Goal: Transaction & Acquisition: Purchase product/service

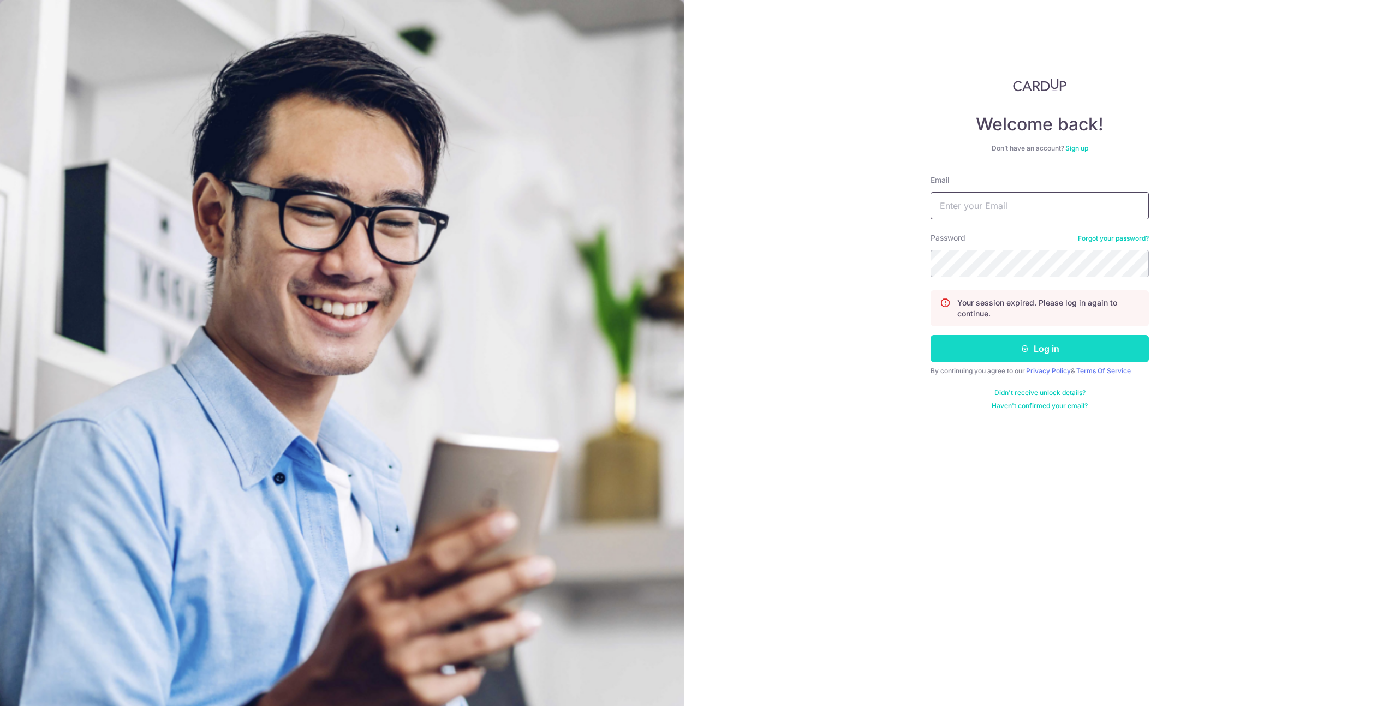
type input "andrew.chan@thesoupspoon.com"
click at [1065, 353] on button "Log in" at bounding box center [1039, 348] width 218 height 27
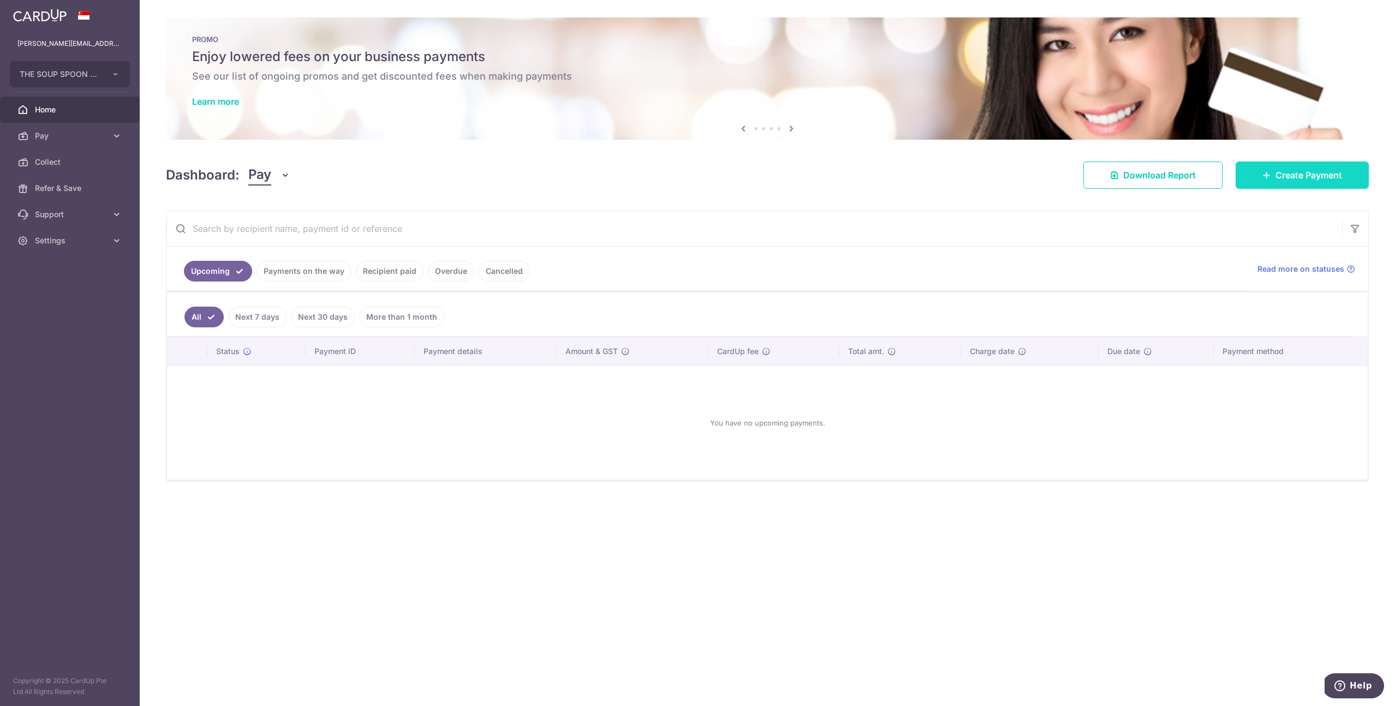
click at [1284, 178] on span "Create Payment" at bounding box center [1308, 175] width 67 height 13
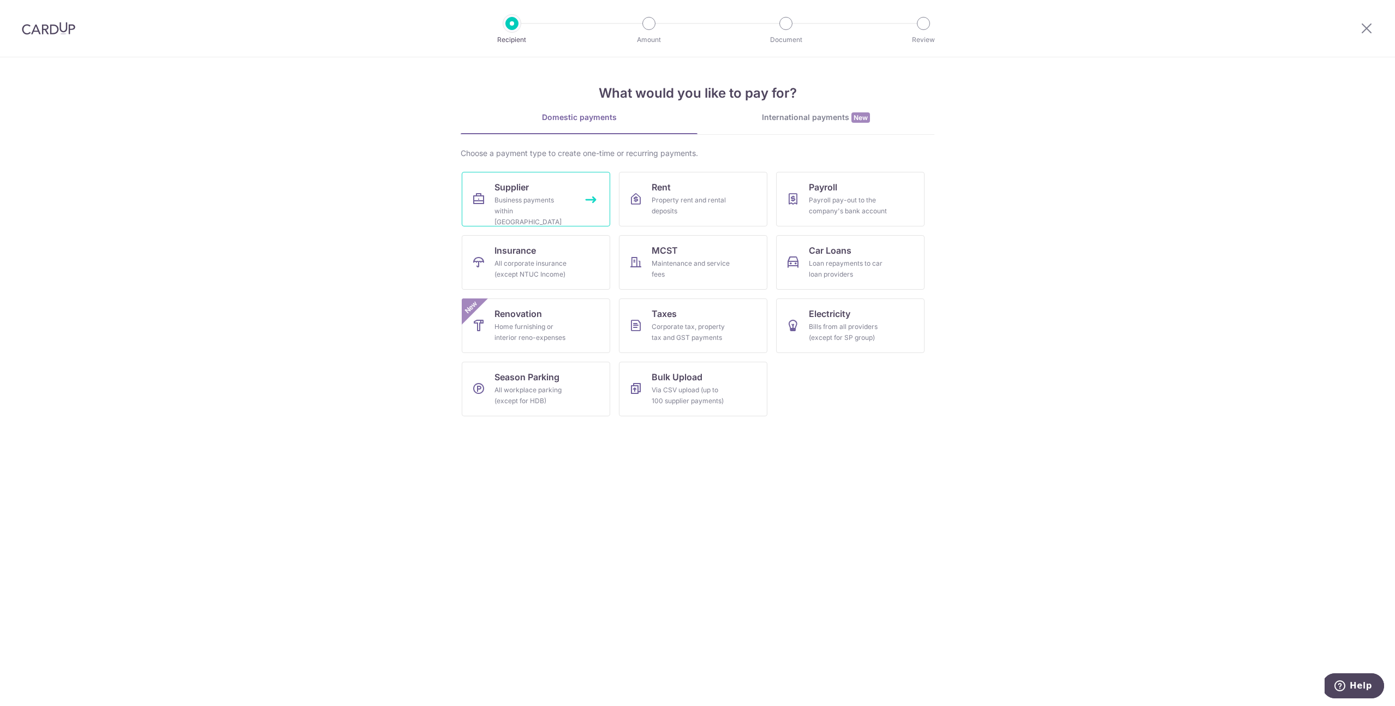
click at [548, 200] on div "Business payments within Singapore" at bounding box center [533, 211] width 79 height 33
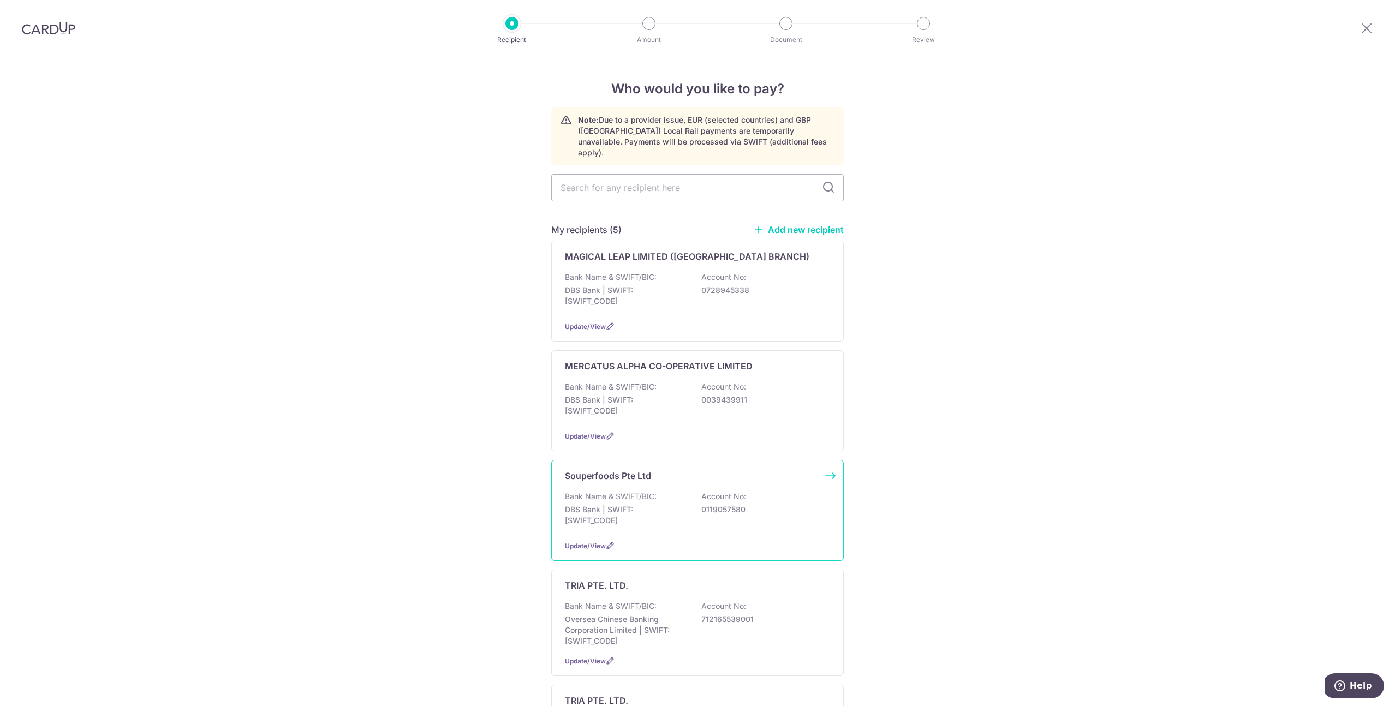
click at [633, 540] on div "Update/View" at bounding box center [697, 545] width 265 height 11
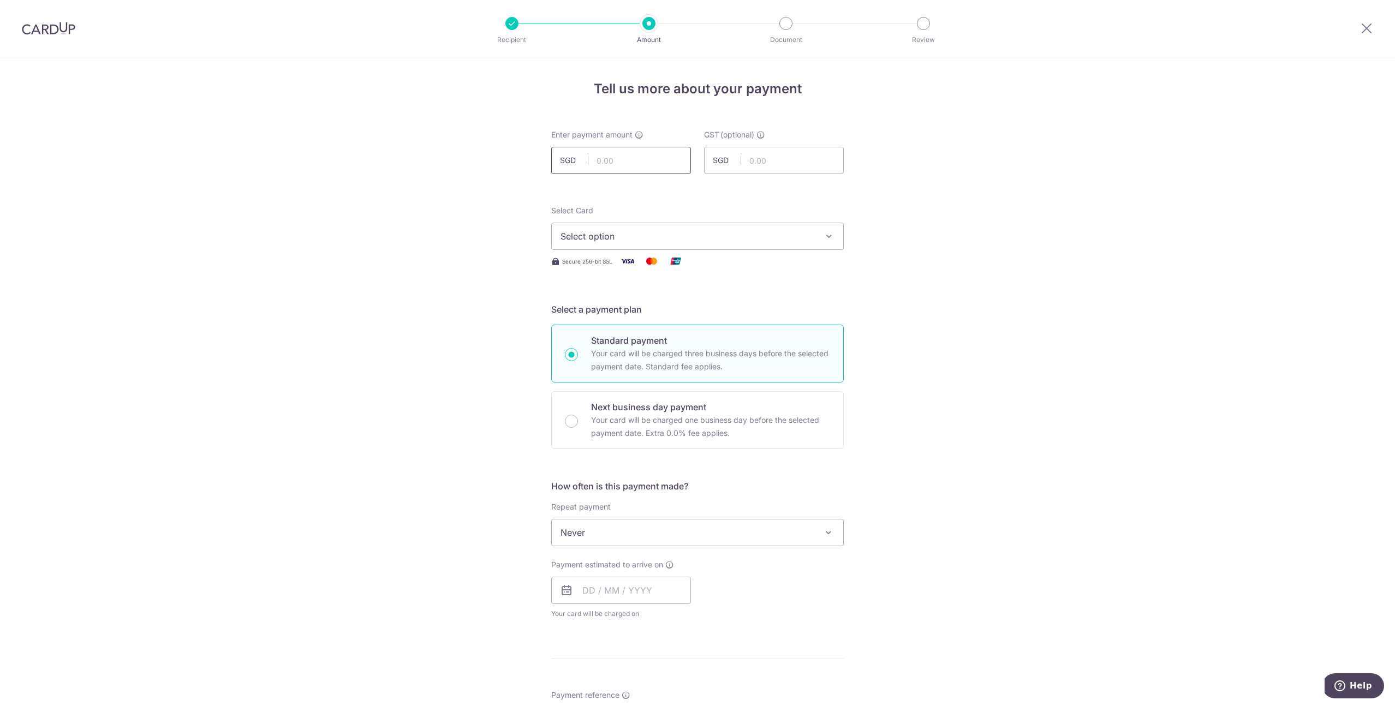
click at [639, 170] on input "text" at bounding box center [621, 160] width 140 height 27
click at [637, 161] on input "text" at bounding box center [621, 160] width 140 height 27
paste input "68454.46"
type input "68,454.46"
click at [765, 163] on input "text" at bounding box center [774, 160] width 140 height 27
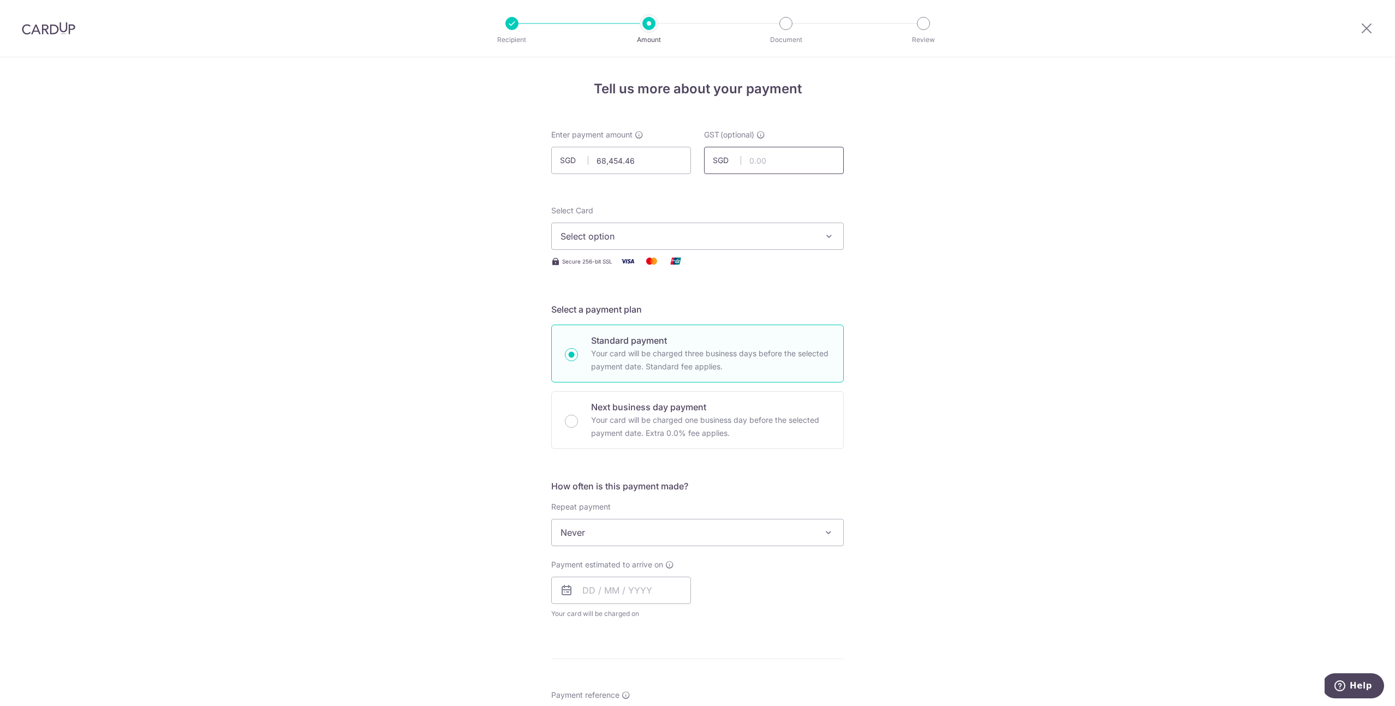
paste input "6160.09"
type input "6,160.09"
click at [647, 233] on span "Select option" at bounding box center [687, 236] width 254 height 13
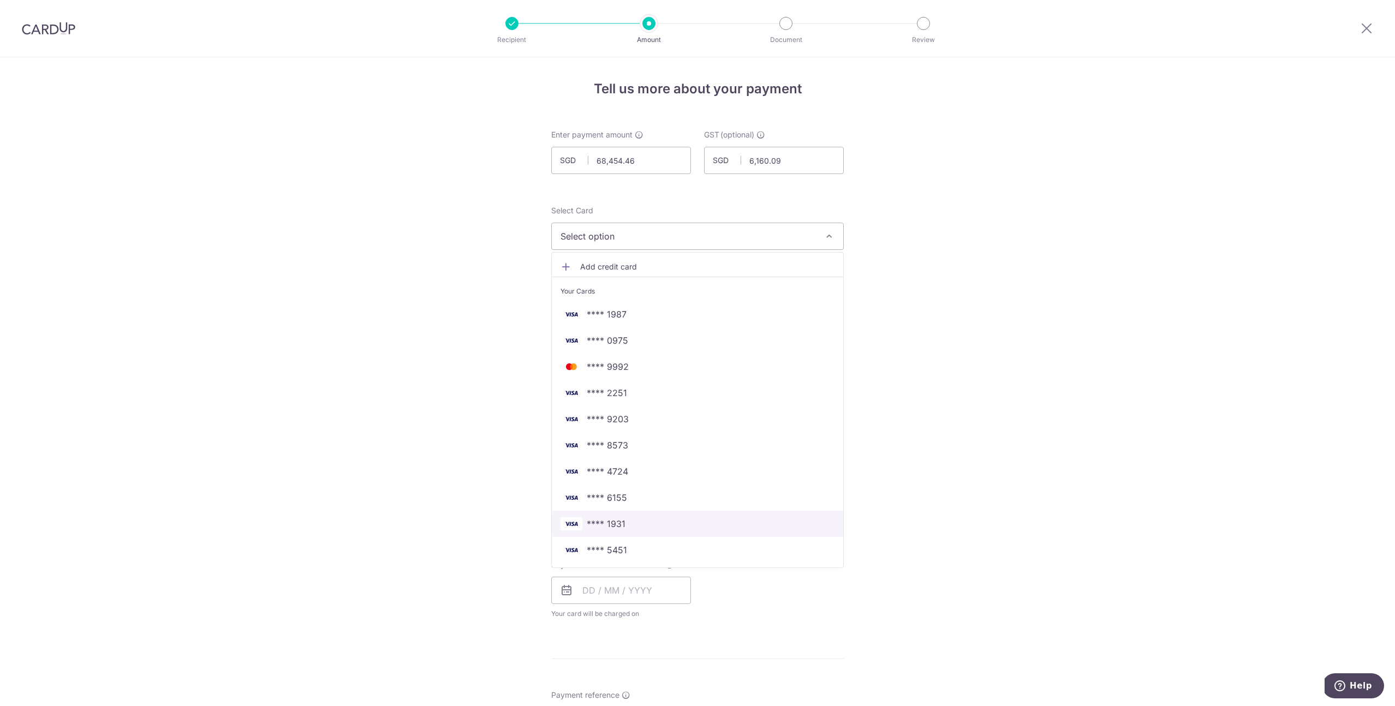
click at [649, 526] on span "**** 1931" at bounding box center [697, 523] width 274 height 13
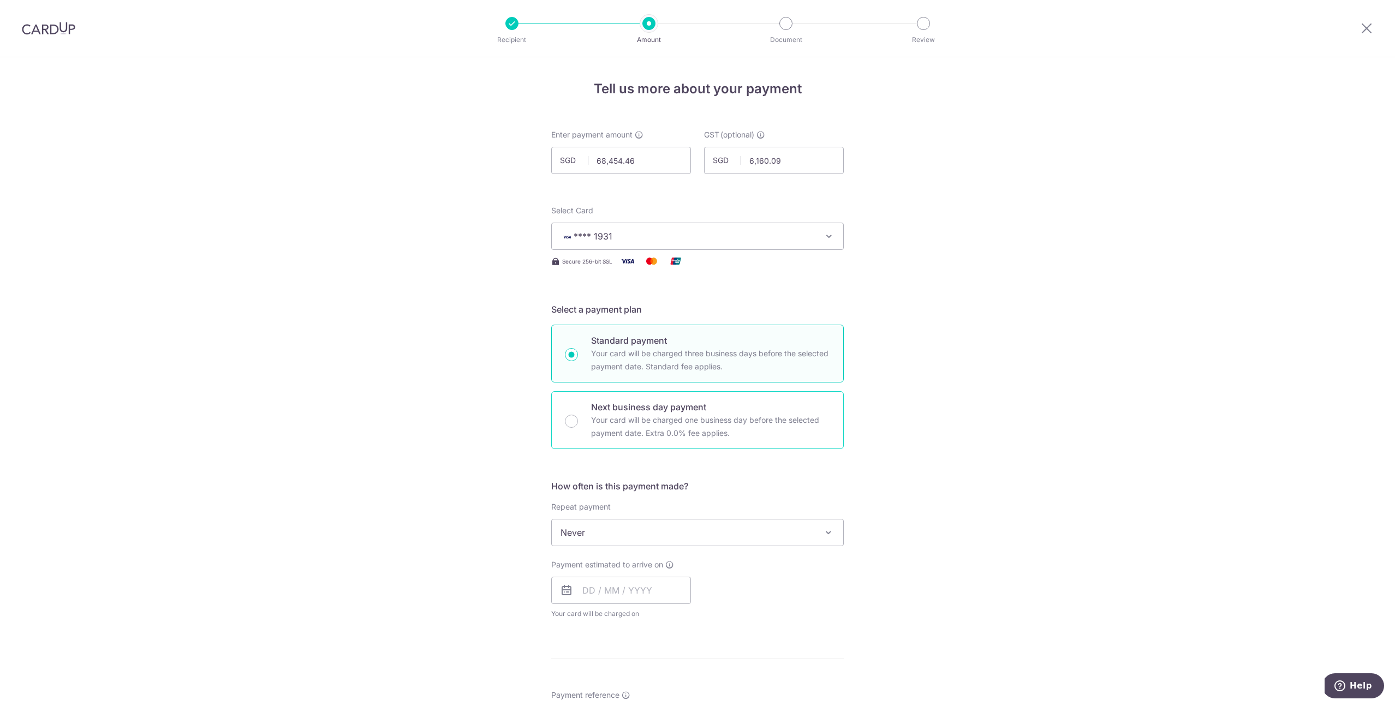
scroll to position [44, 0]
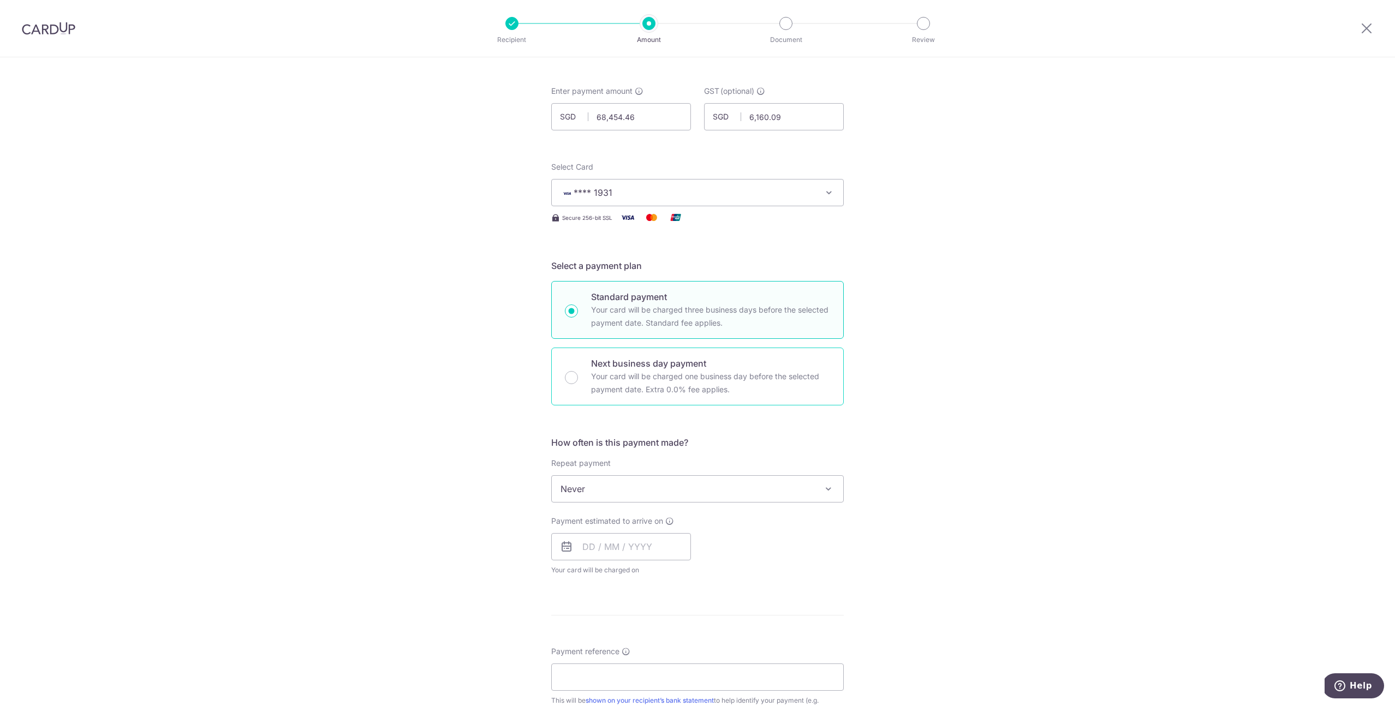
click at [632, 388] on p "Your card will be charged one business day before the selected payment date. Ex…" at bounding box center [710, 383] width 239 height 26
click at [578, 384] on input "Next business day payment Your card will be charged one business day before the…" at bounding box center [571, 377] width 13 height 13
radio input "false"
radio input "true"
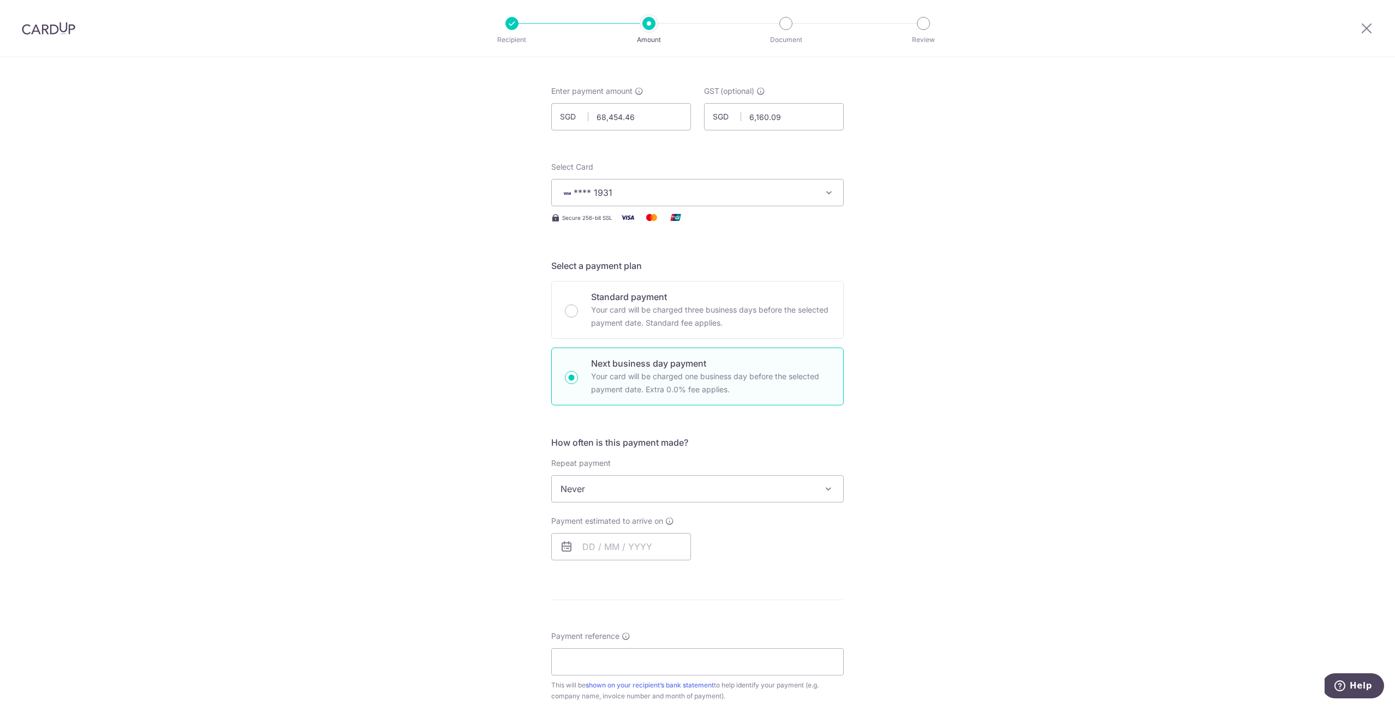
scroll to position [97, 0]
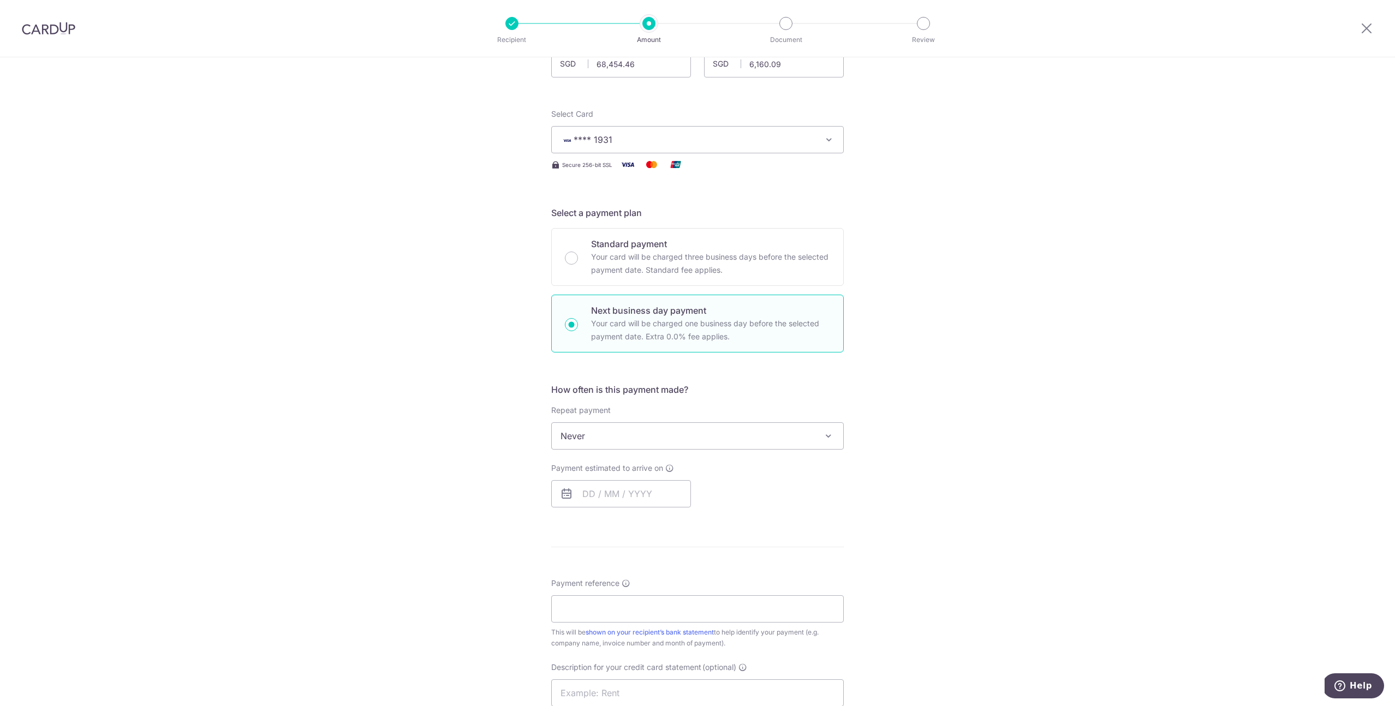
click at [642, 439] on span "Never" at bounding box center [697, 436] width 291 height 26
click at [611, 488] on input "text" at bounding box center [621, 493] width 140 height 27
click at [618, 616] on link "12" at bounding box center [616, 614] width 17 height 17
type input "[DATE]"
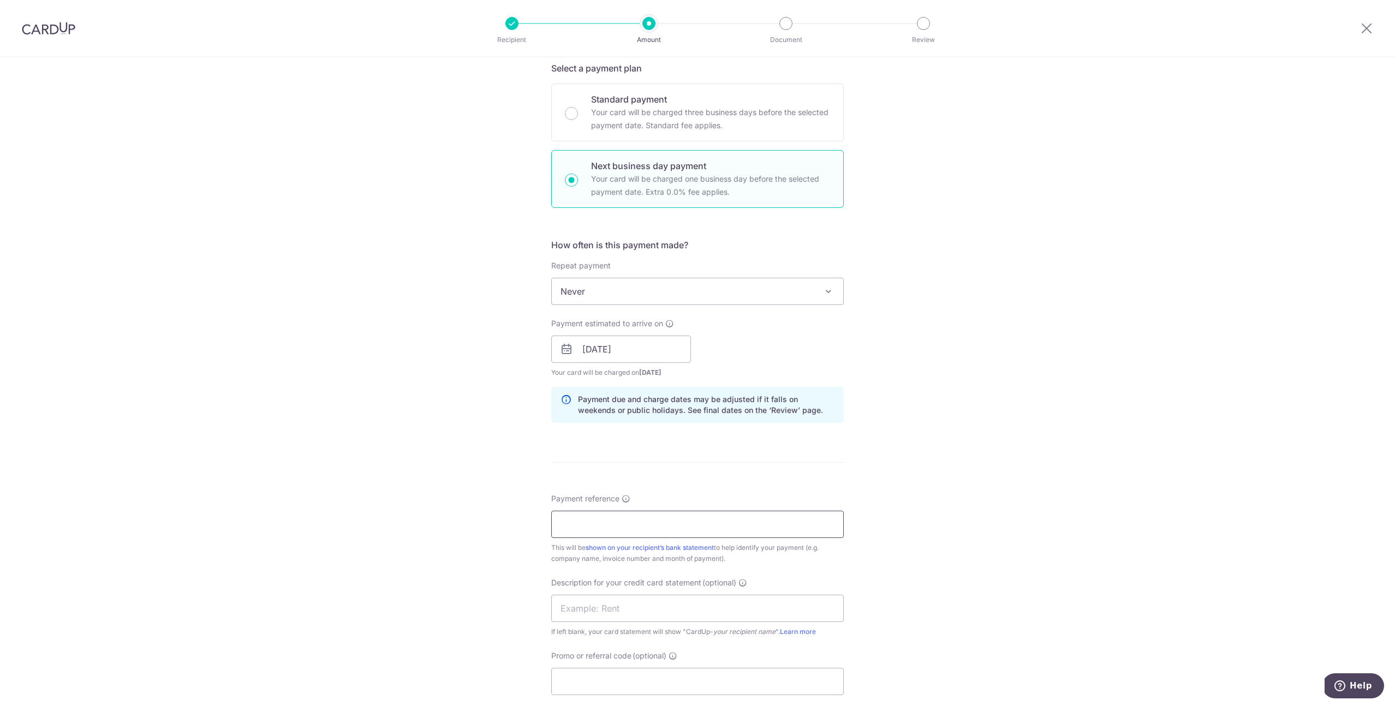
scroll to position [302, 0]
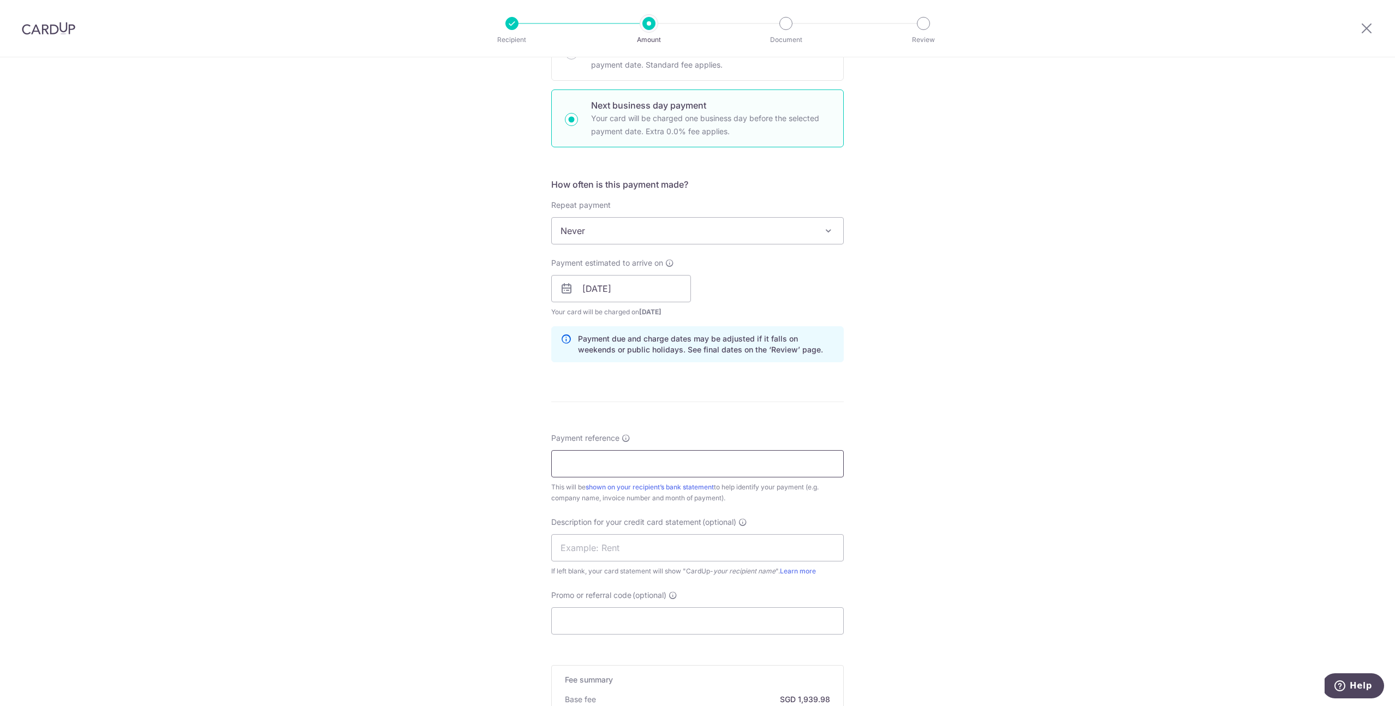
click at [697, 464] on input "Payment reference" at bounding box center [697, 463] width 293 height 27
type input "Payment to SF"
click at [659, 544] on input "text" at bounding box center [697, 547] width 293 height 27
type input "Supplier"
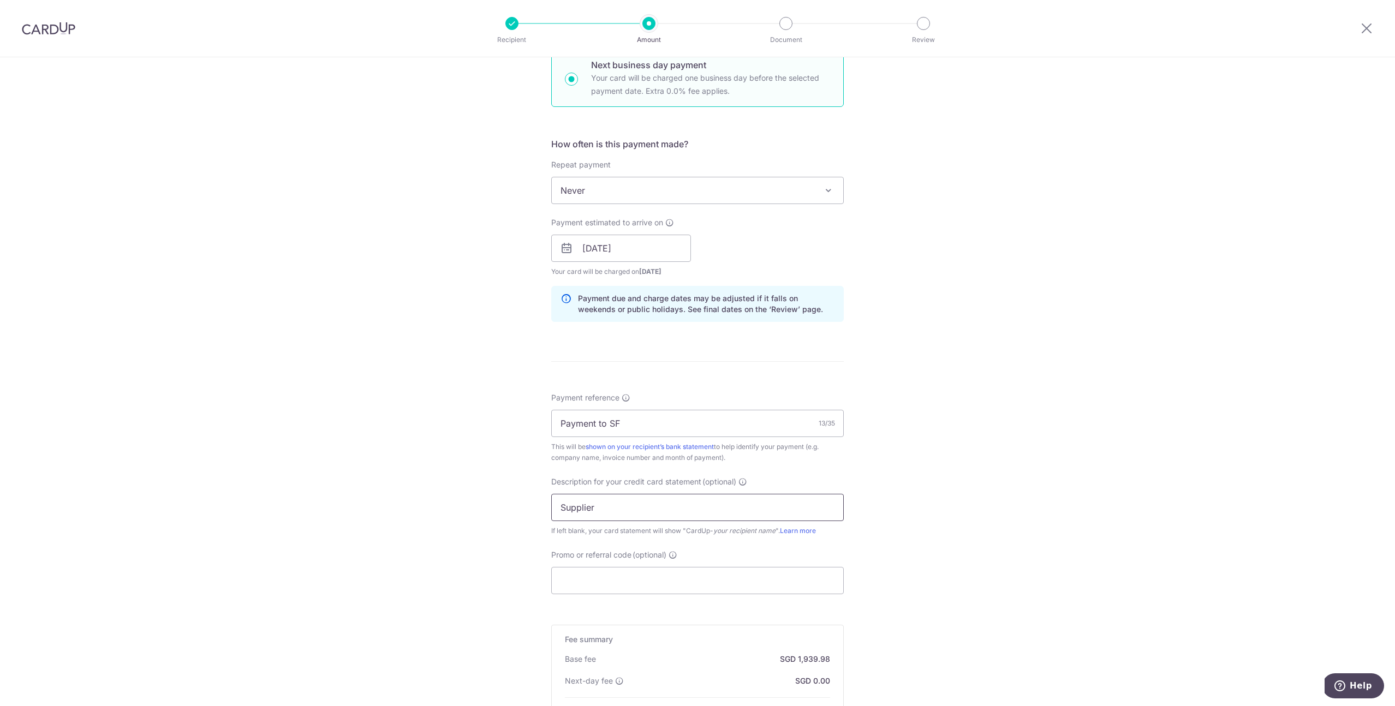
scroll to position [378, 0]
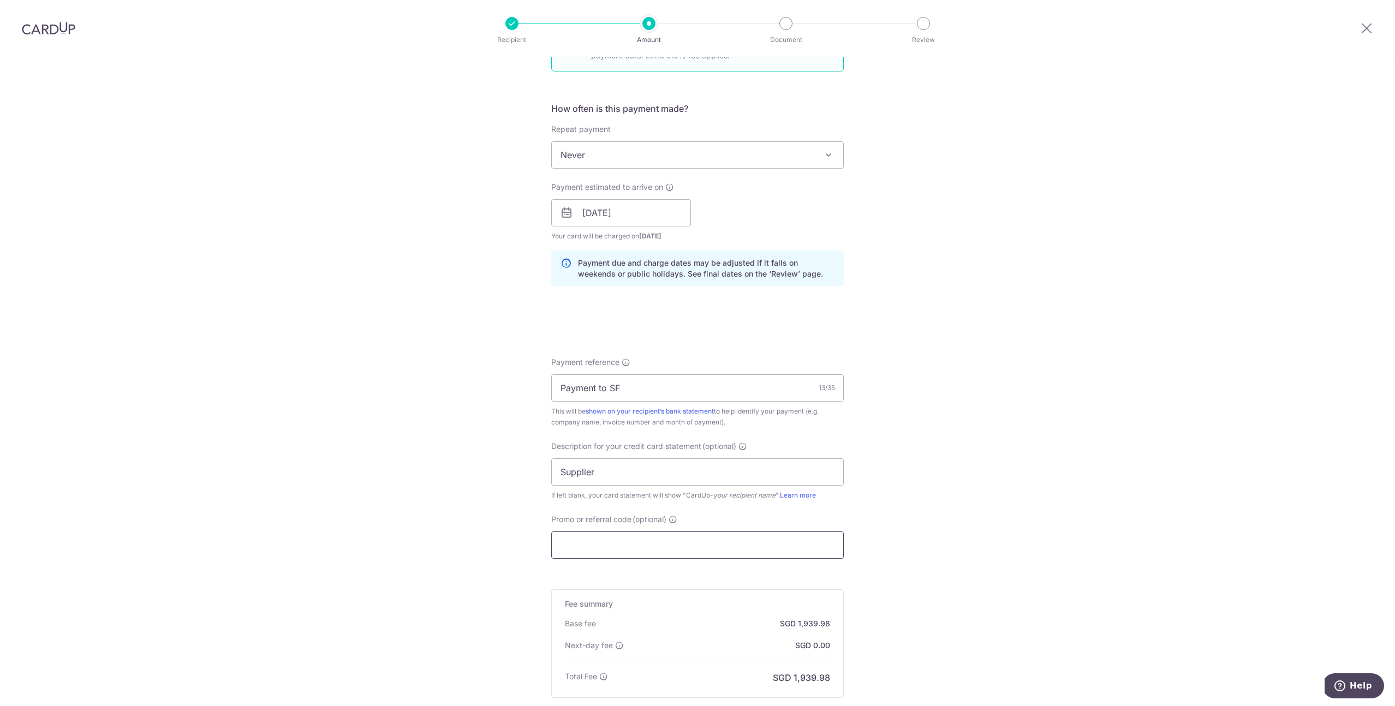
click at [624, 542] on input "Promo or referral code (optional)" at bounding box center [697, 545] width 293 height 27
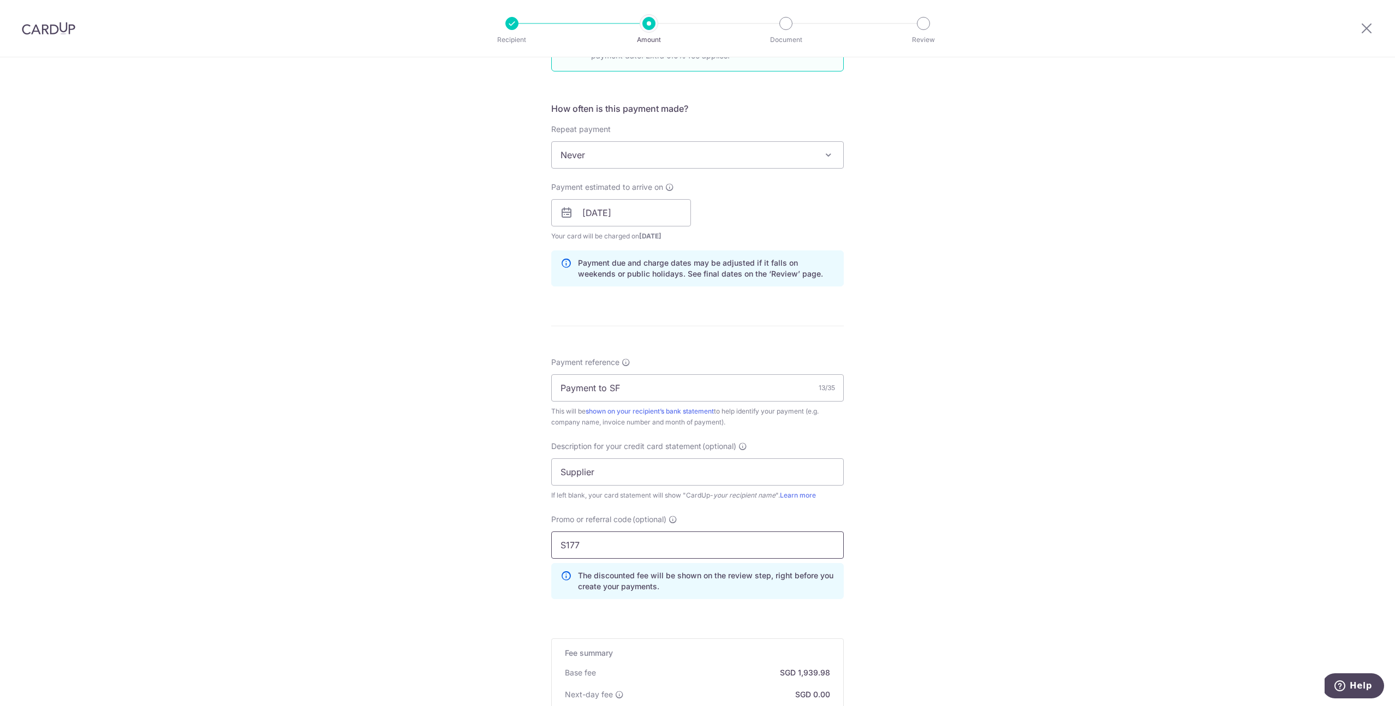
click at [558, 546] on input "S177" at bounding box center [697, 545] width 293 height 27
type input "SS177"
click at [946, 551] on div "Tell us more about your payment Enter payment amount SGD 68,454.46 68454.46 GST…" at bounding box center [697, 283] width 1395 height 1207
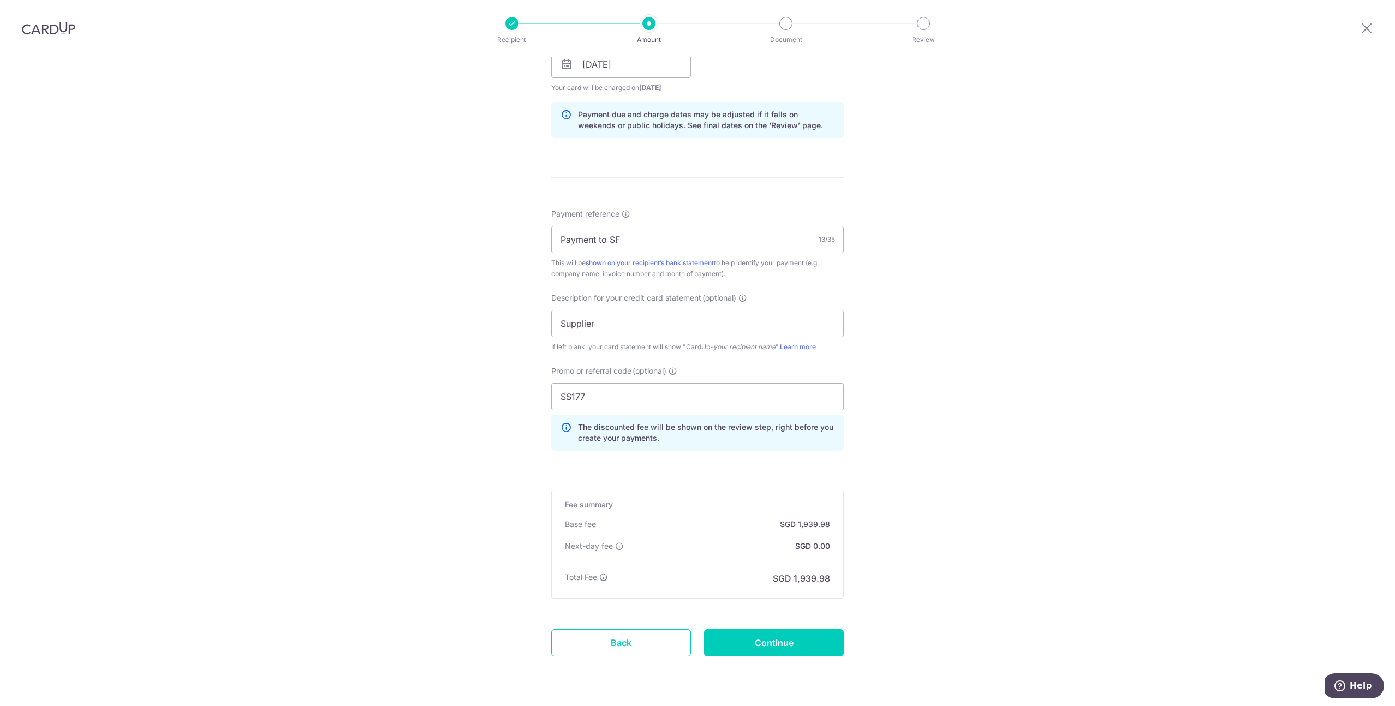
scroll to position [558, 0]
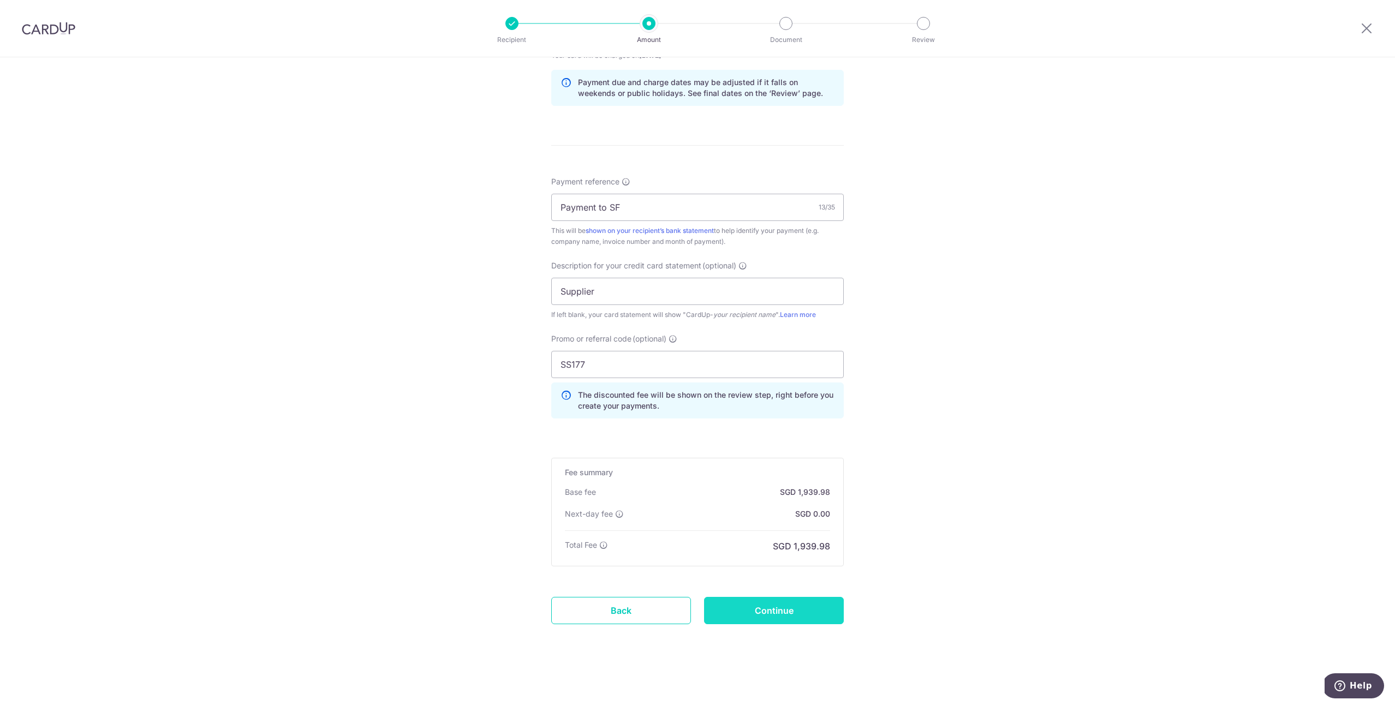
click at [767, 608] on input "Continue" at bounding box center [774, 610] width 140 height 27
type input "Create Schedule"
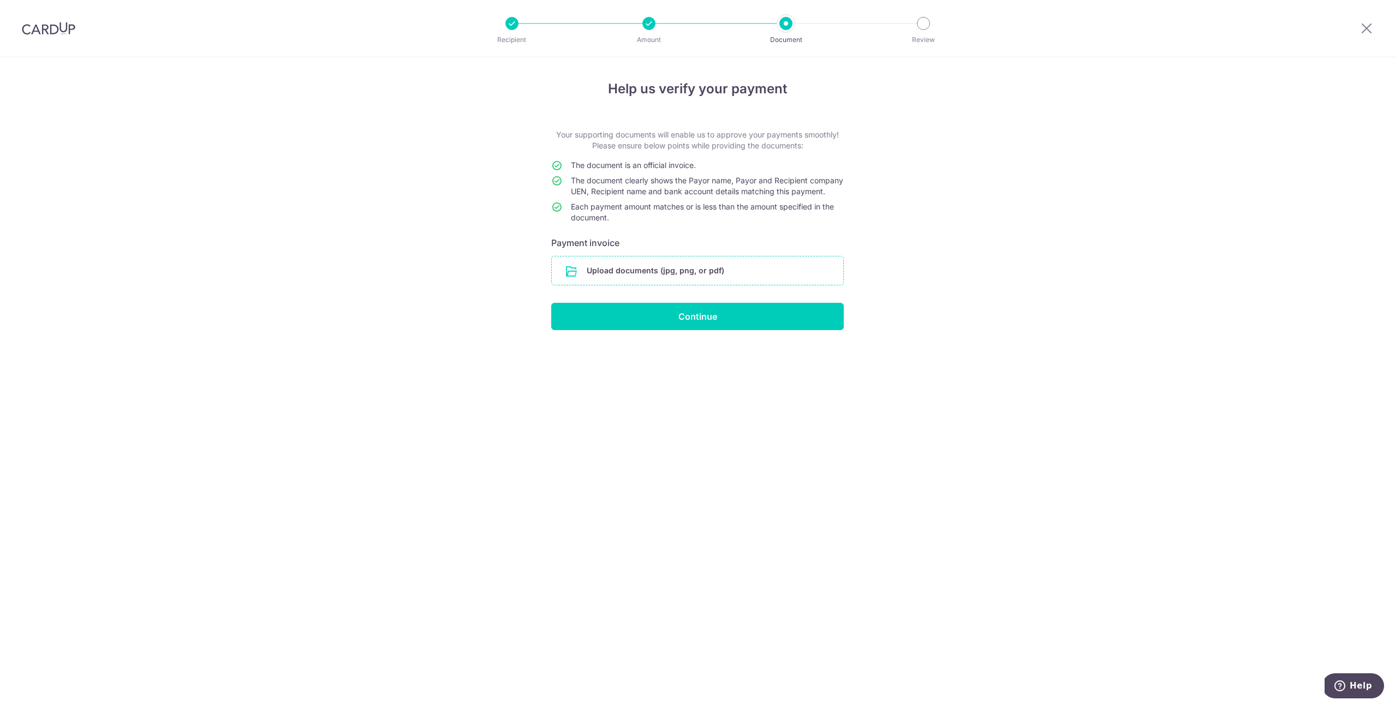
click at [679, 283] on input "file" at bounding box center [697, 270] width 291 height 28
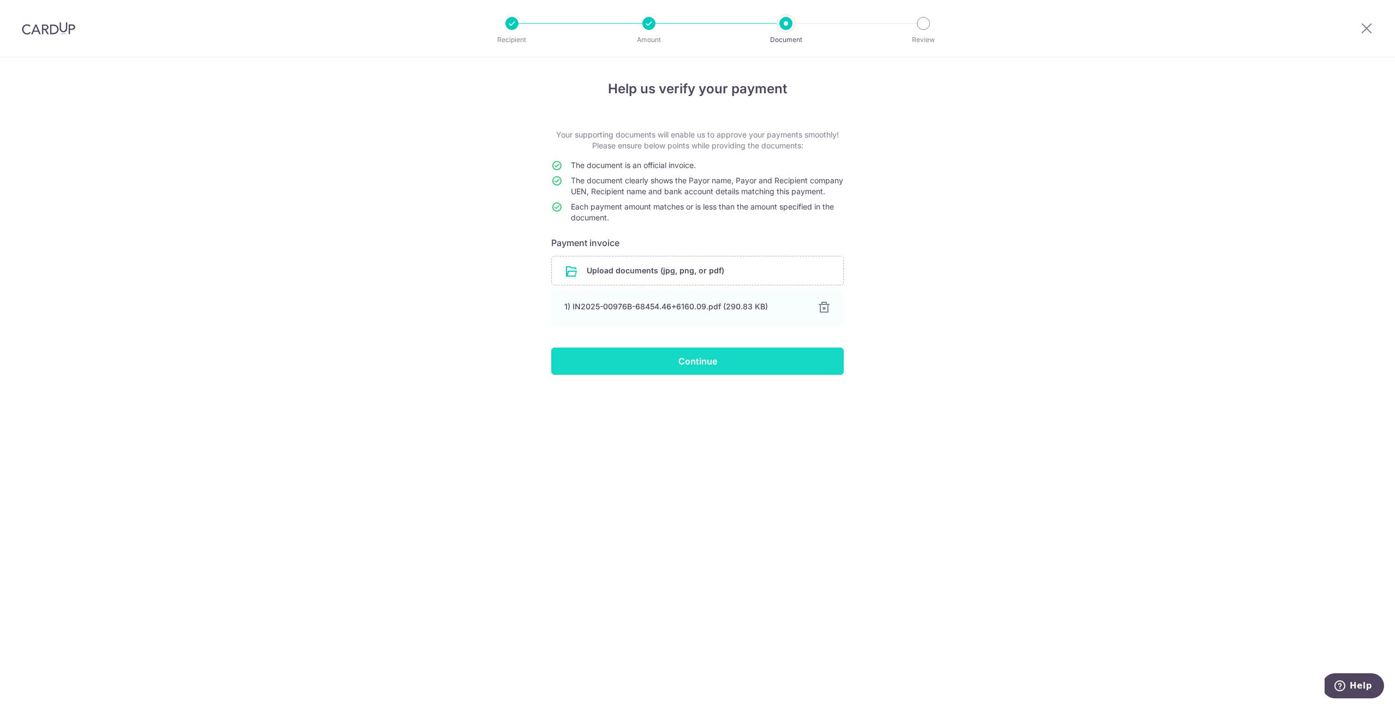
click at [701, 375] on input "Continue" at bounding box center [697, 361] width 293 height 27
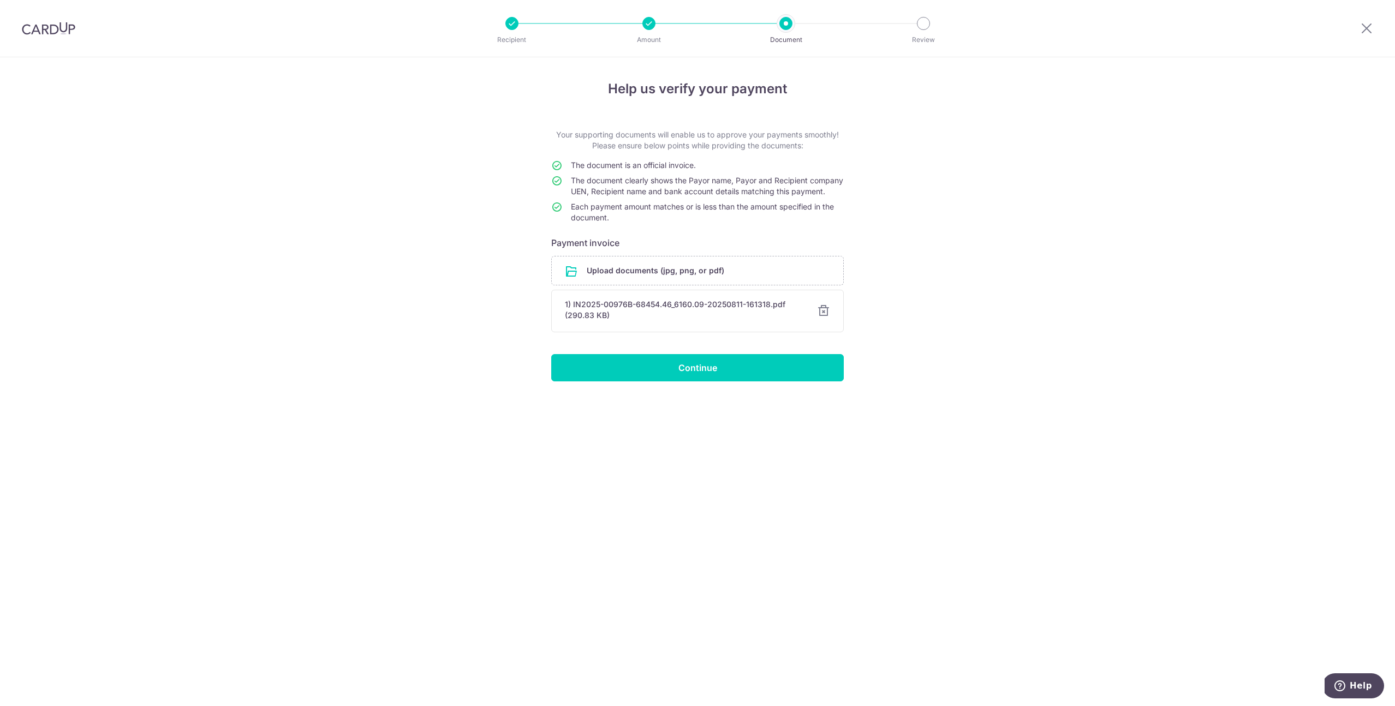
click at [824, 317] on div at bounding box center [823, 311] width 13 height 13
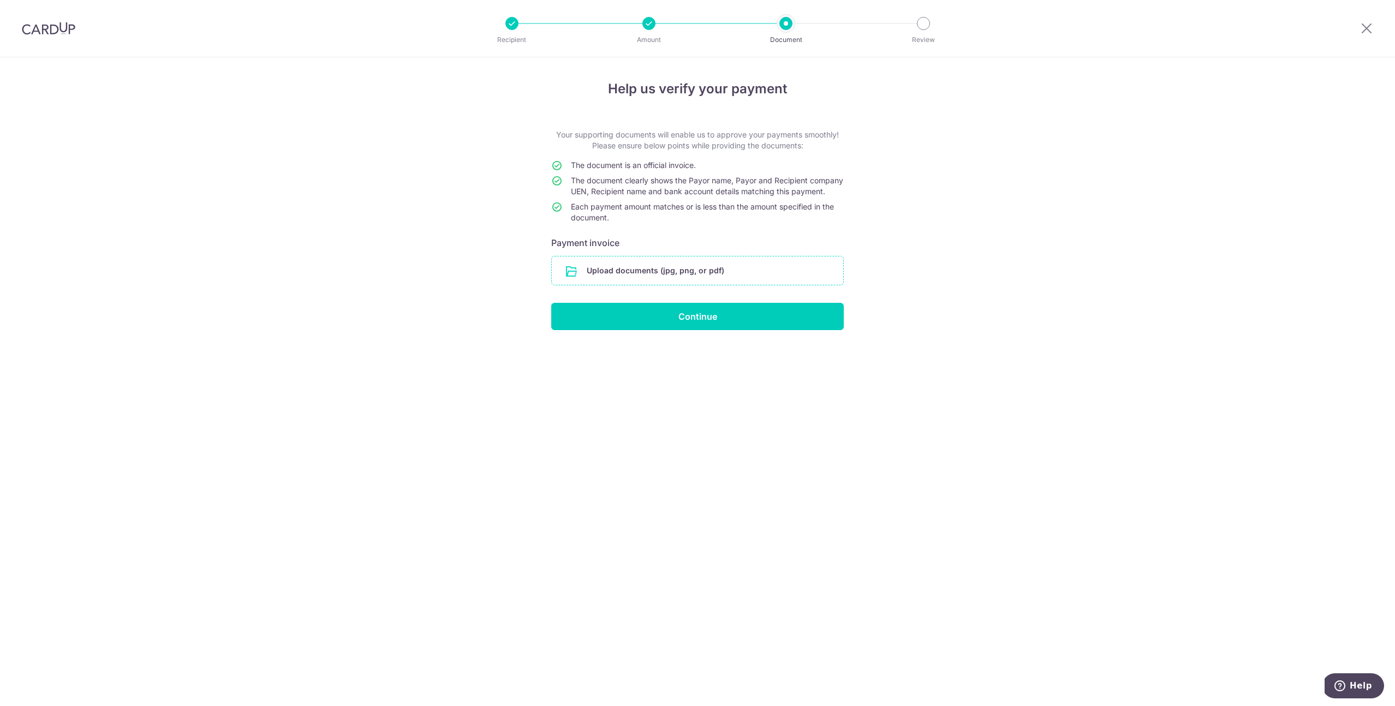
click at [738, 272] on input "file" at bounding box center [697, 270] width 291 height 28
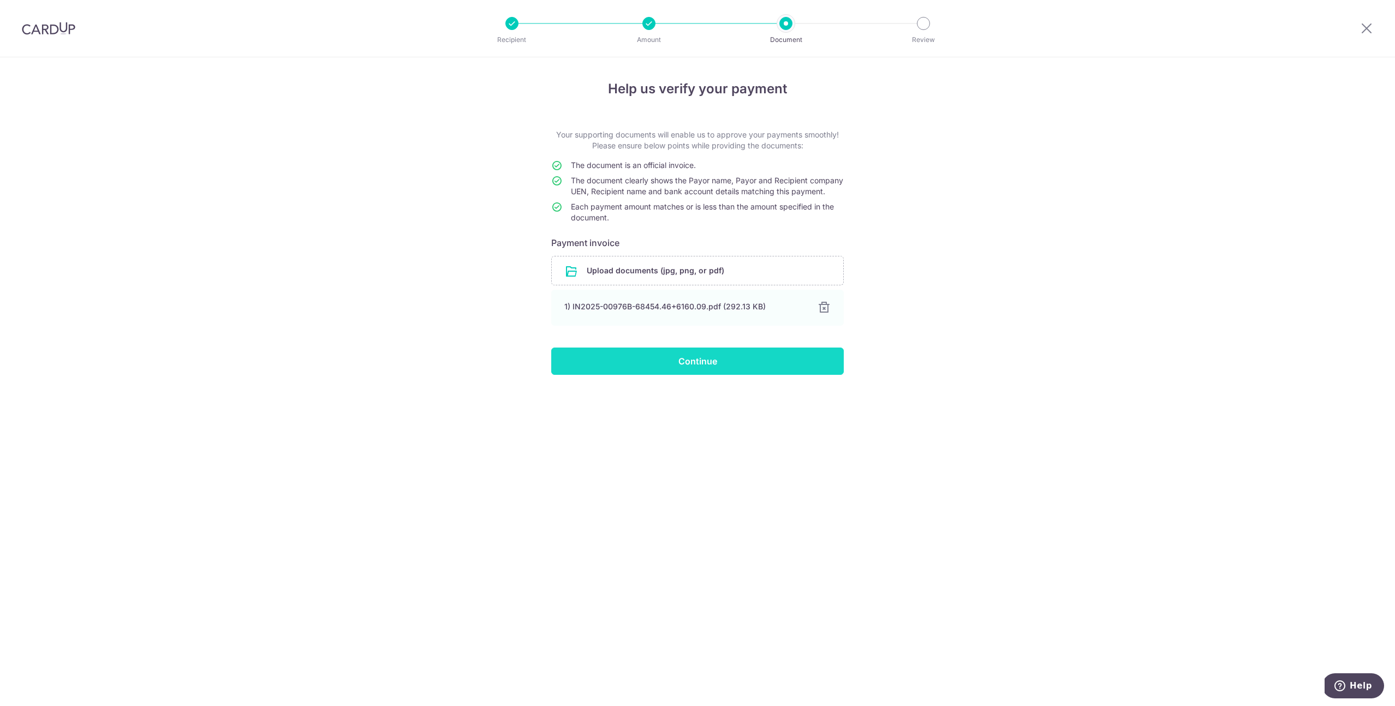
click at [737, 371] on input "Continue" at bounding box center [697, 361] width 293 height 27
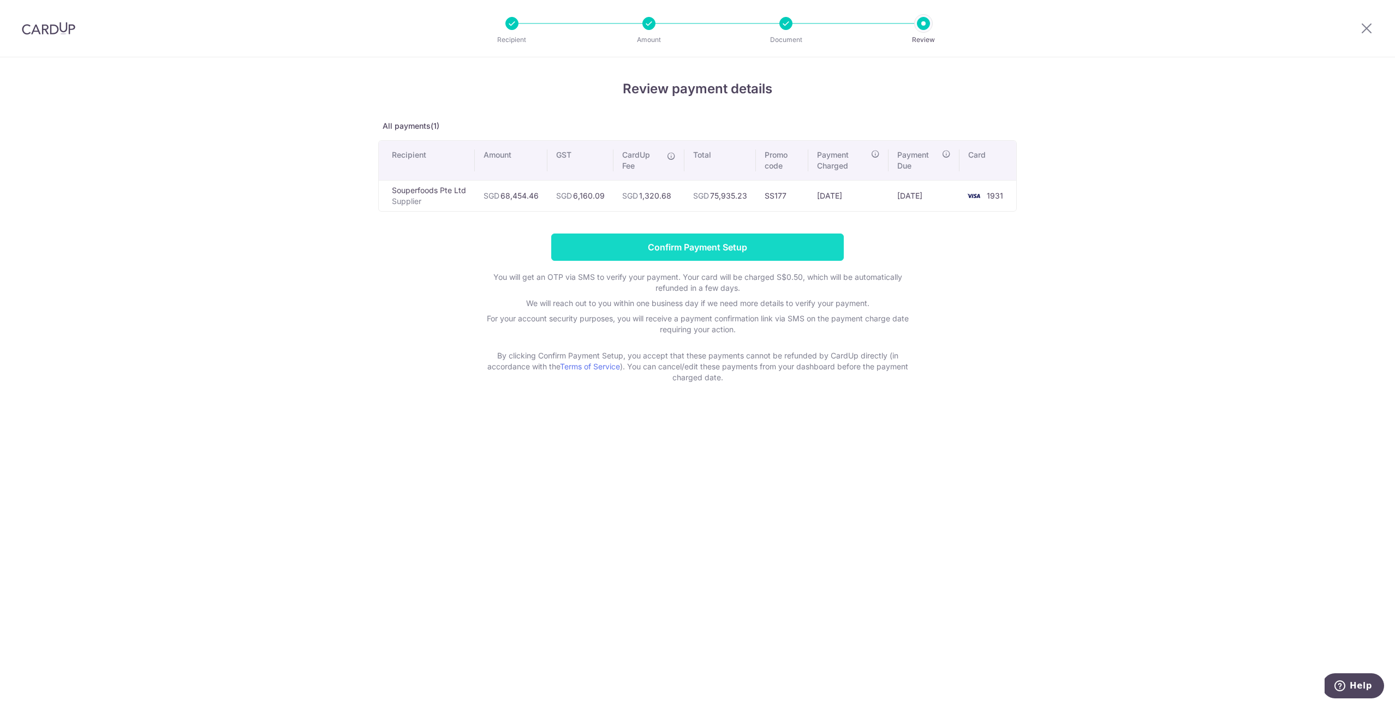
click at [741, 247] on input "Confirm Payment Setup" at bounding box center [697, 247] width 293 height 27
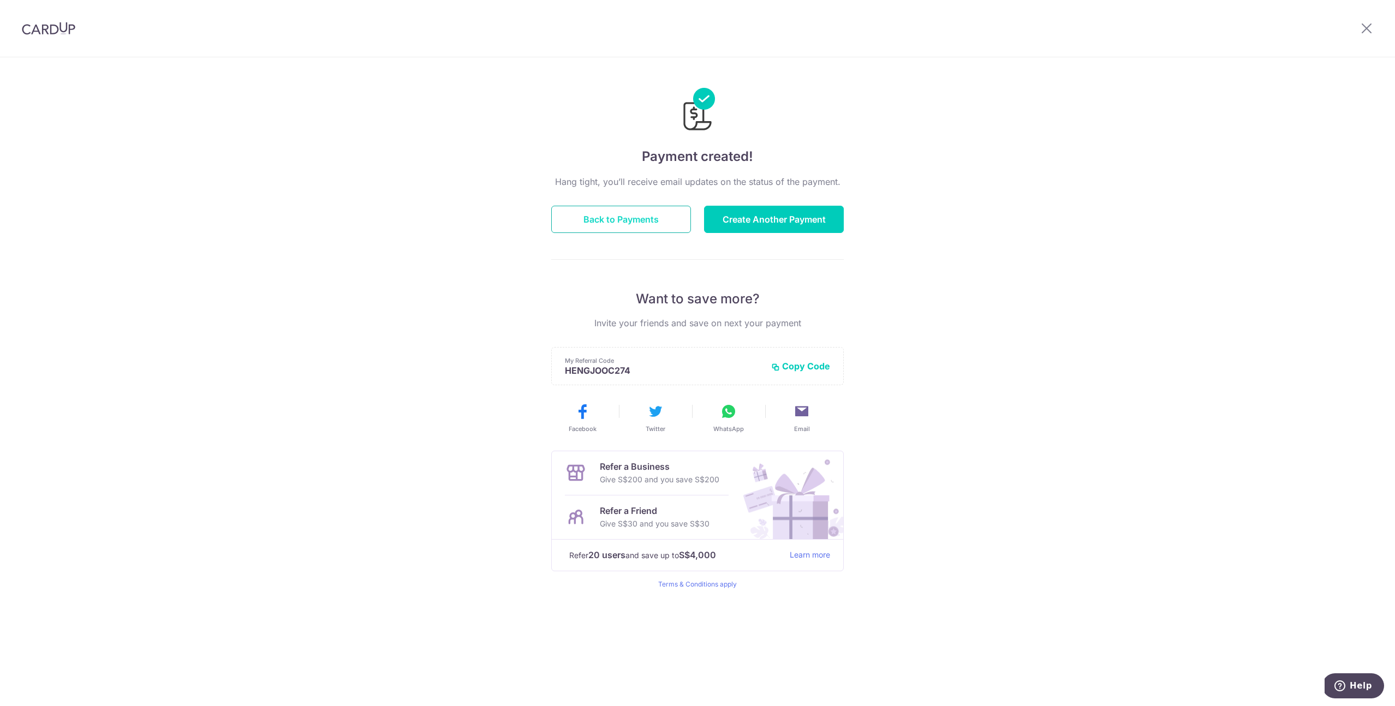
click at [632, 222] on button "Back to Payments" at bounding box center [621, 219] width 140 height 27
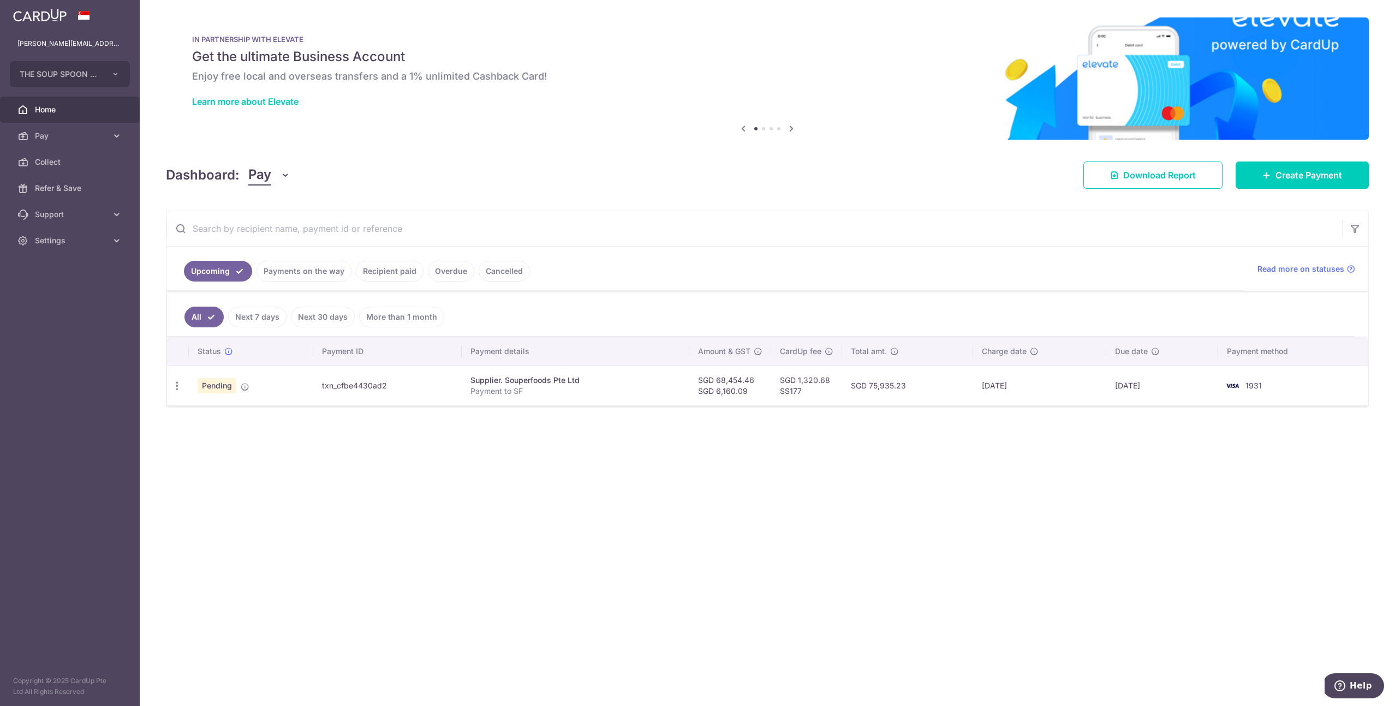
click at [1091, 498] on div "× Pause Schedule Pause all future payments in this series Pause just this one p…" at bounding box center [767, 353] width 1255 height 706
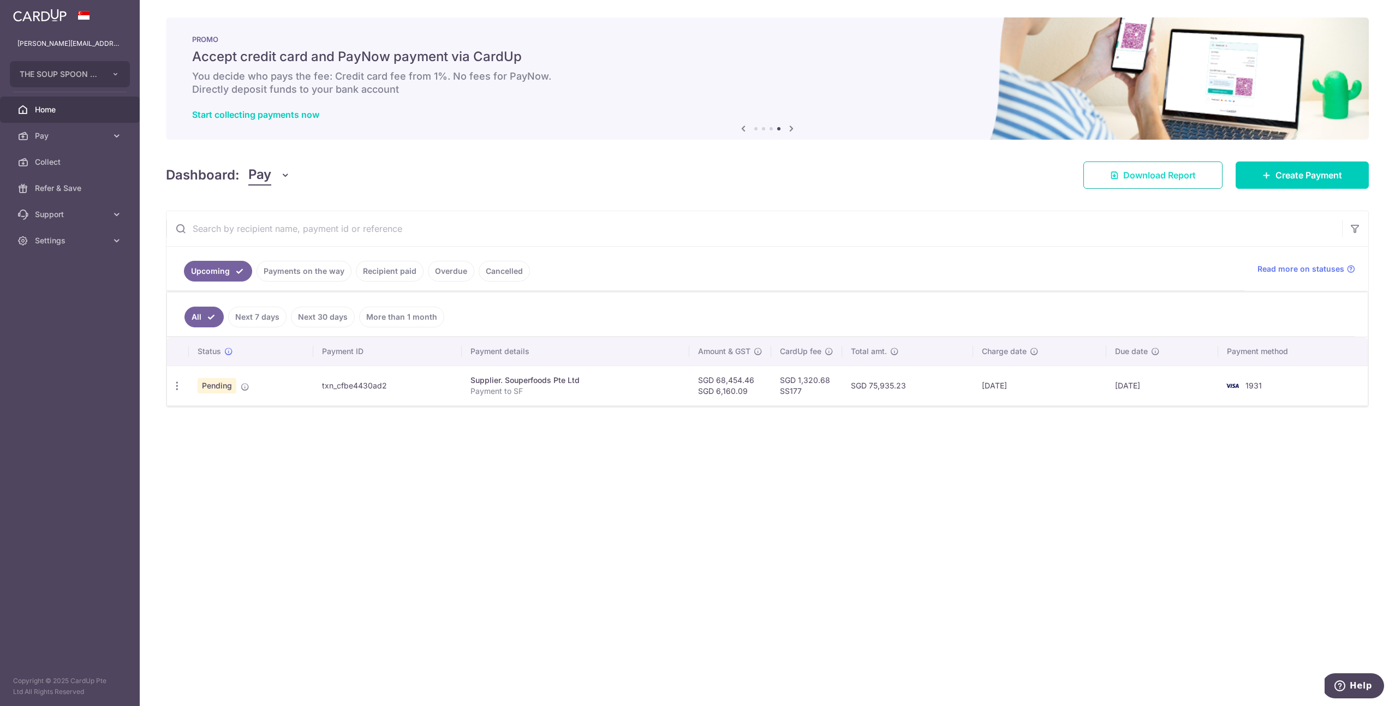
click at [1159, 180] on span "Download Report" at bounding box center [1159, 175] width 73 height 13
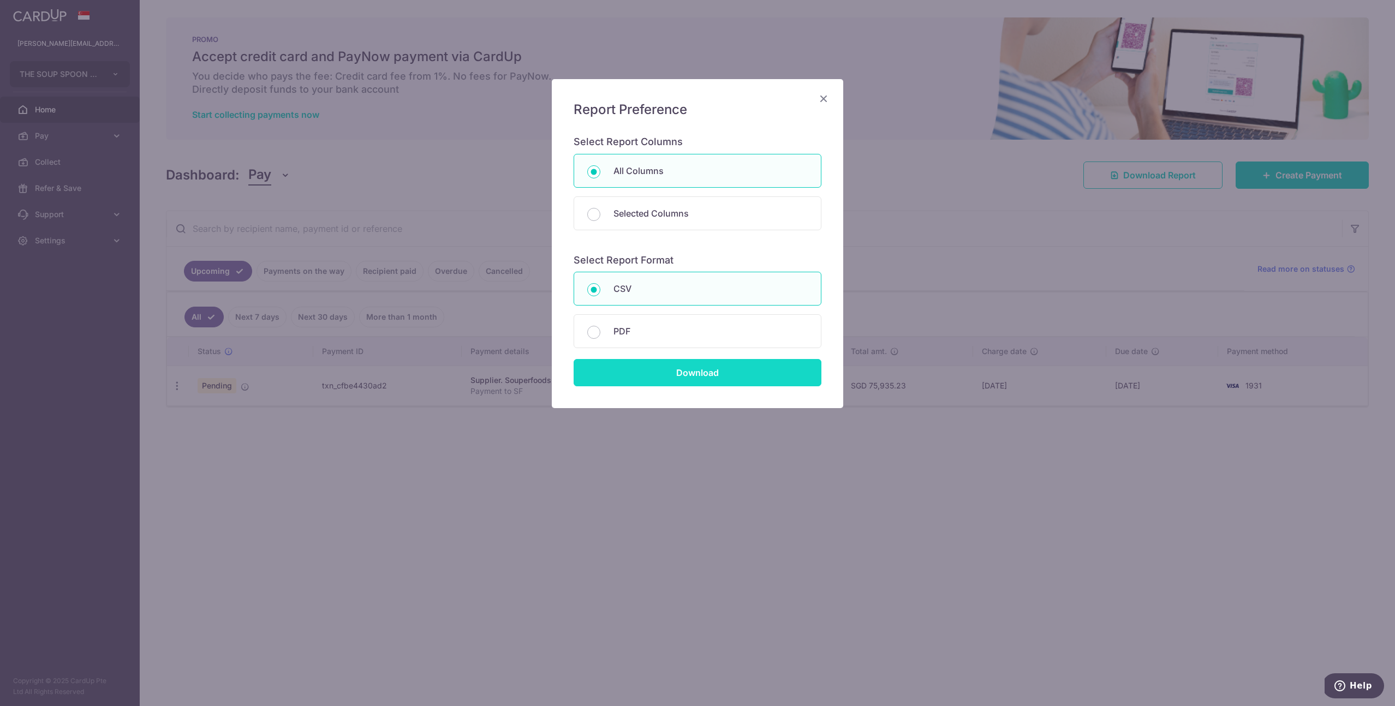
click at [701, 376] on input "Download" at bounding box center [698, 372] width 248 height 27
